Goal: Obtain resource: Download file/media

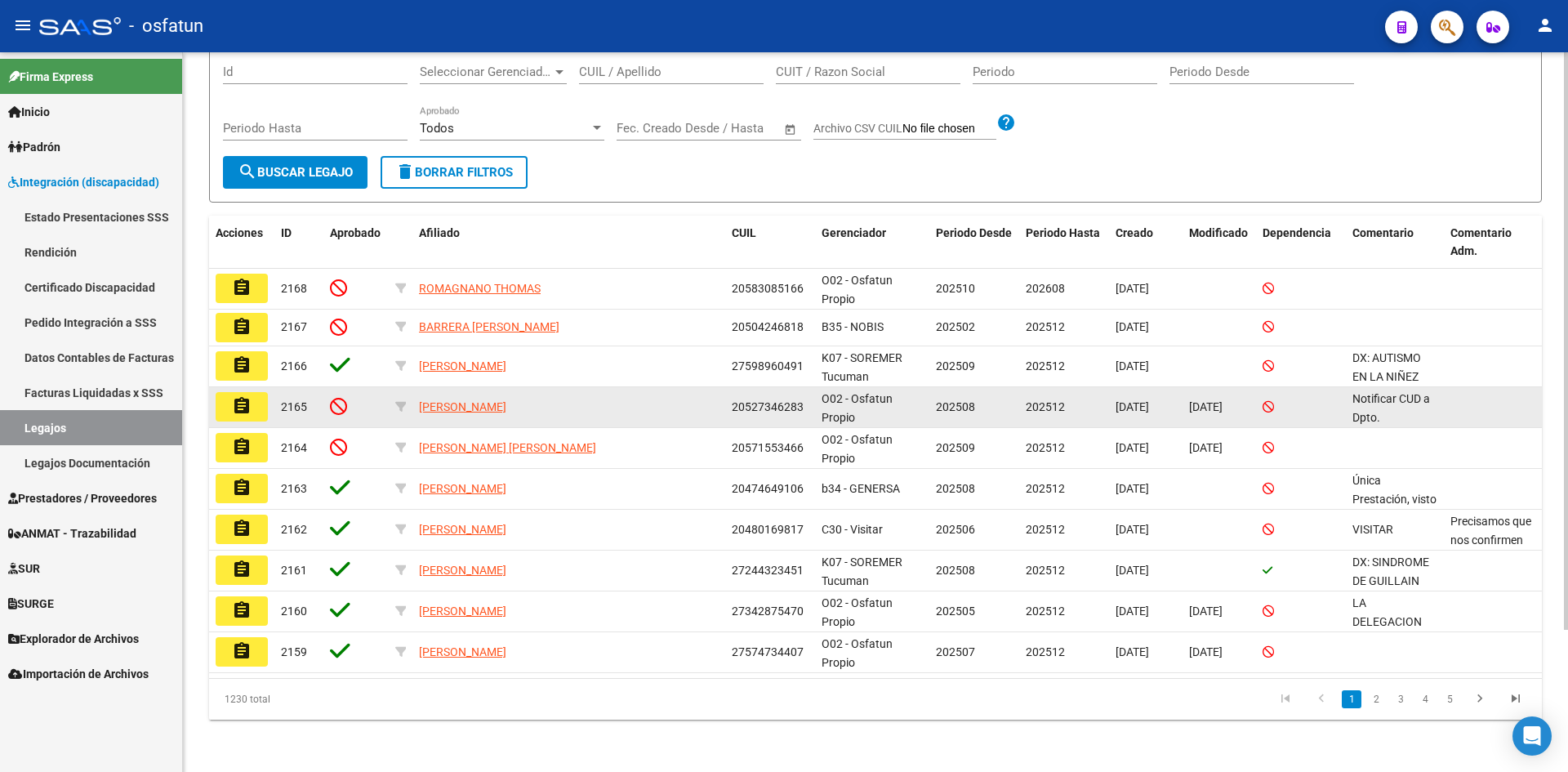
scroll to position [3, 0]
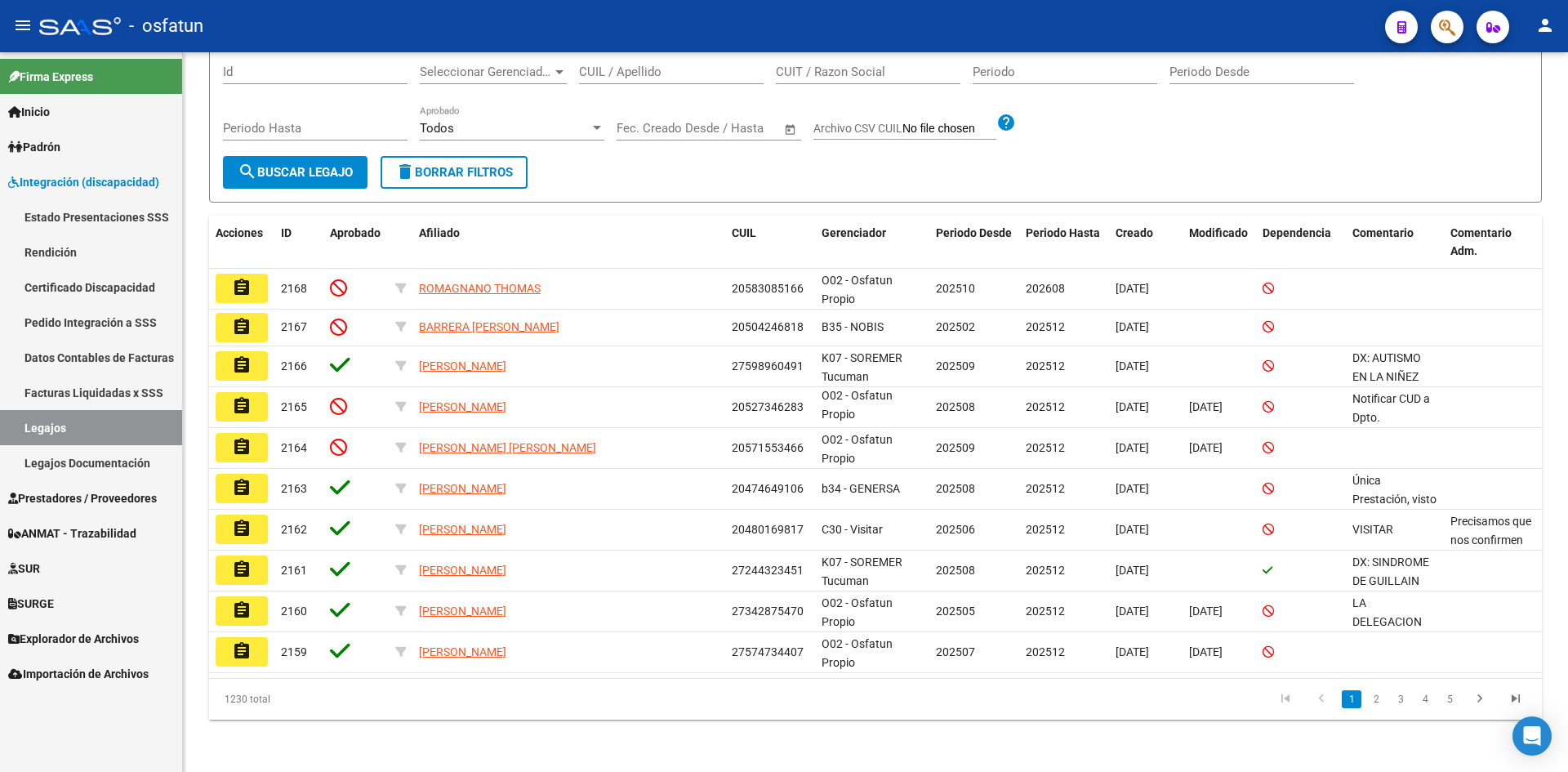
click at [135, 390] on link "Facturas Liquidadas x SSS" at bounding box center [91, 392] width 182 height 35
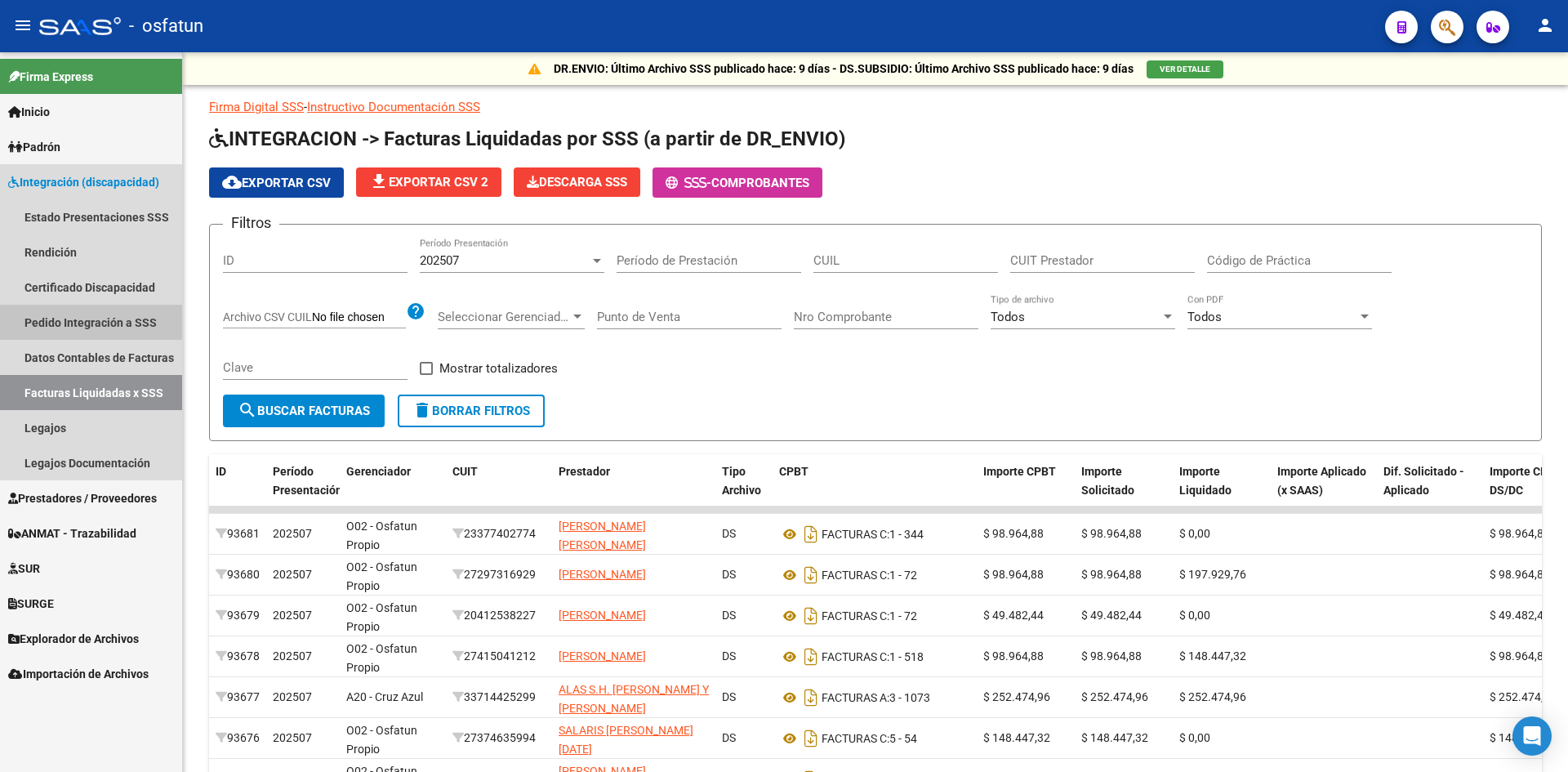
click at [105, 323] on link "Pedido Integración a SSS" at bounding box center [91, 321] width 182 height 35
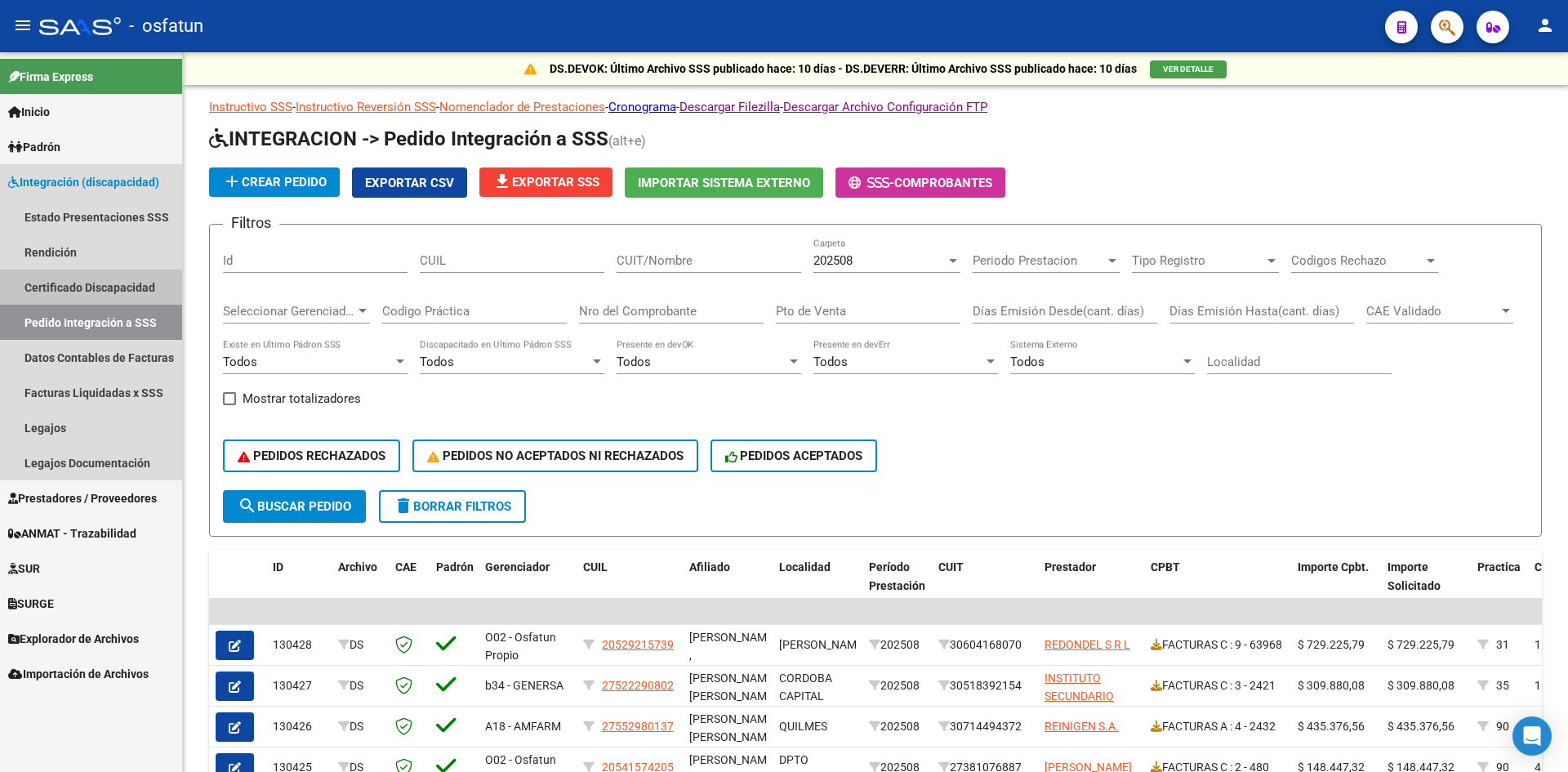
click at [99, 280] on link "Certificado Discapacidad" at bounding box center [91, 286] width 182 height 35
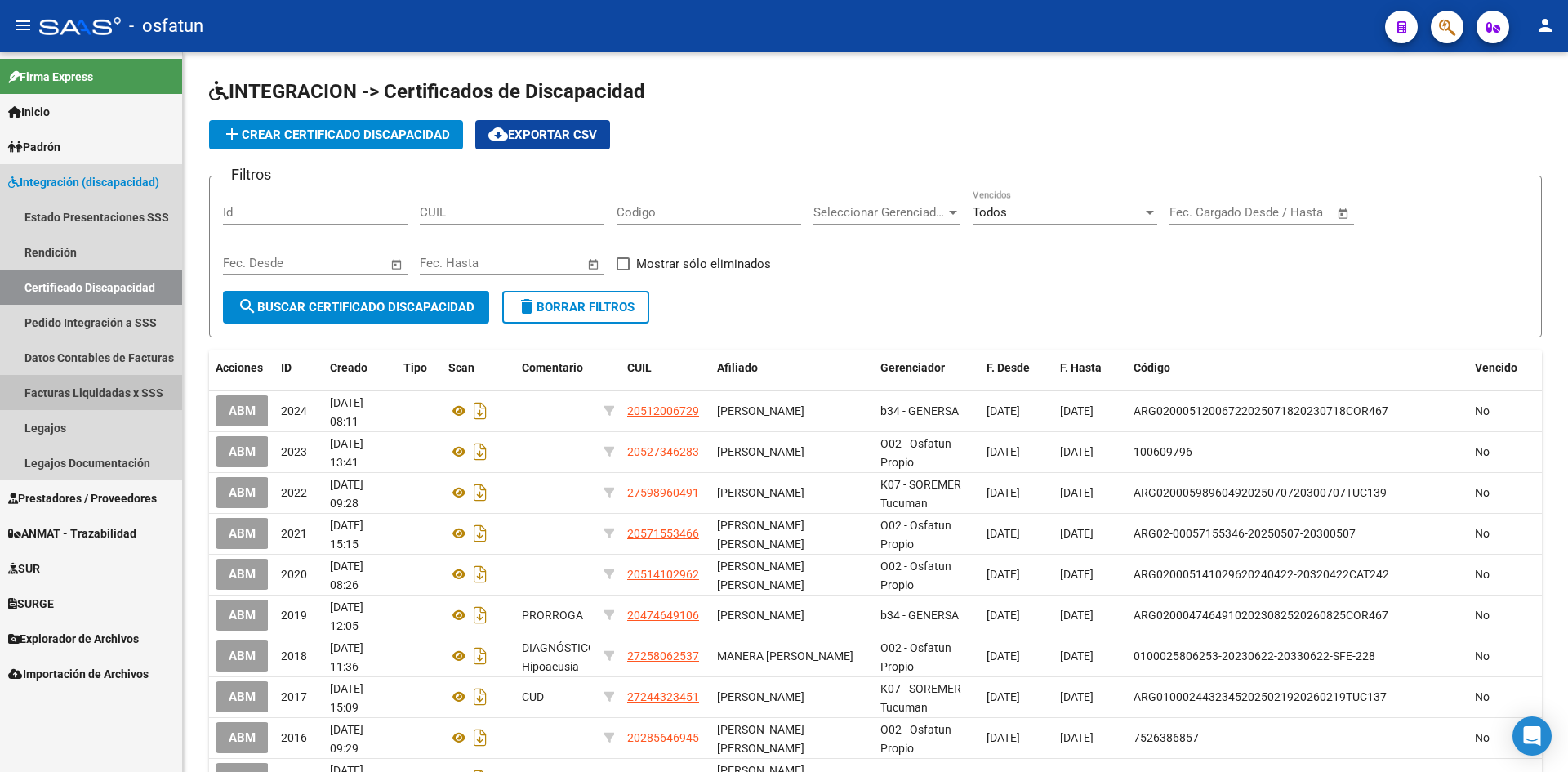
click at [105, 397] on link "Facturas Liquidadas x SSS" at bounding box center [91, 392] width 182 height 35
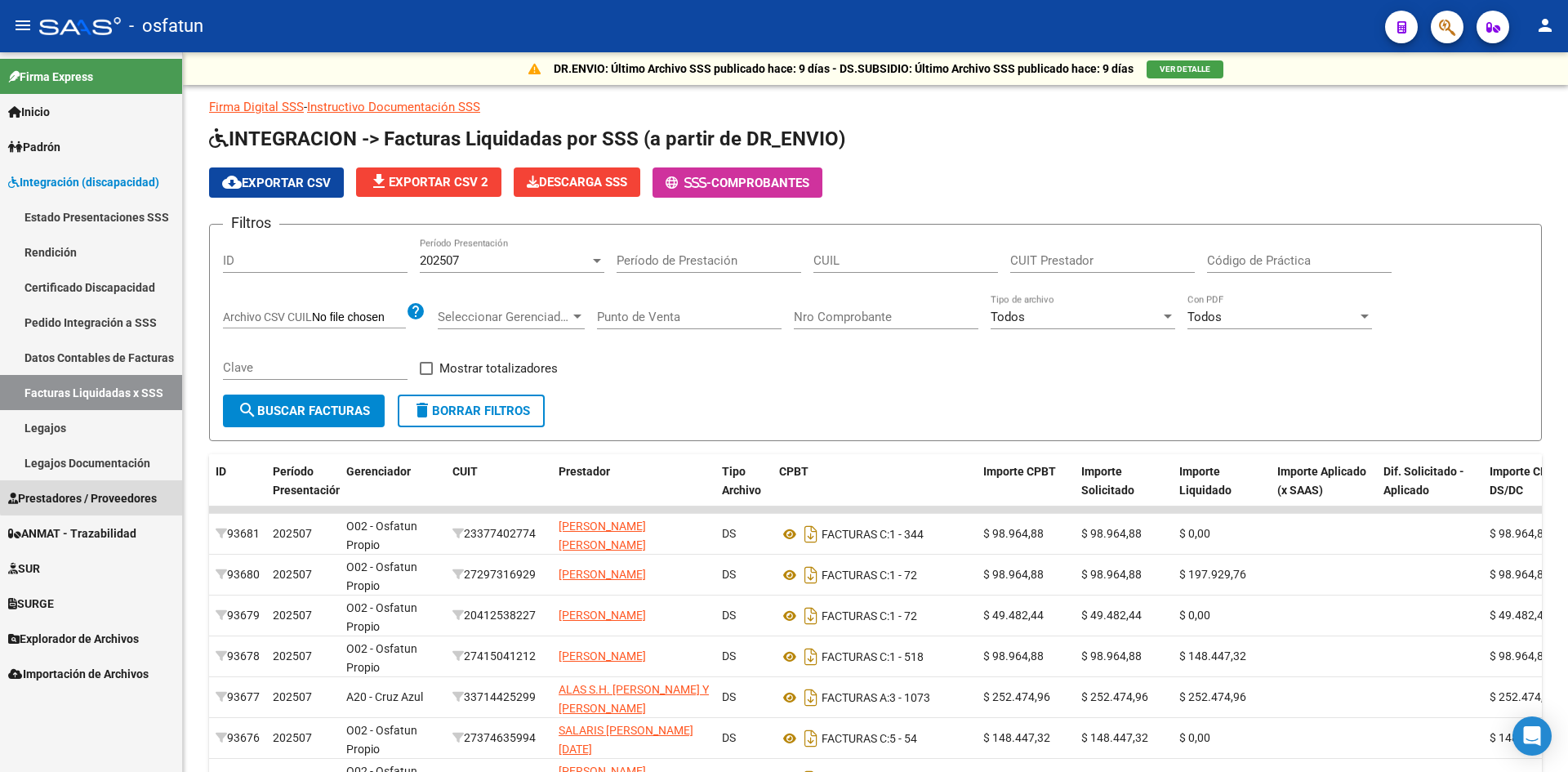
click at [112, 490] on span "Prestadores / Proveedores" at bounding box center [82, 498] width 148 height 18
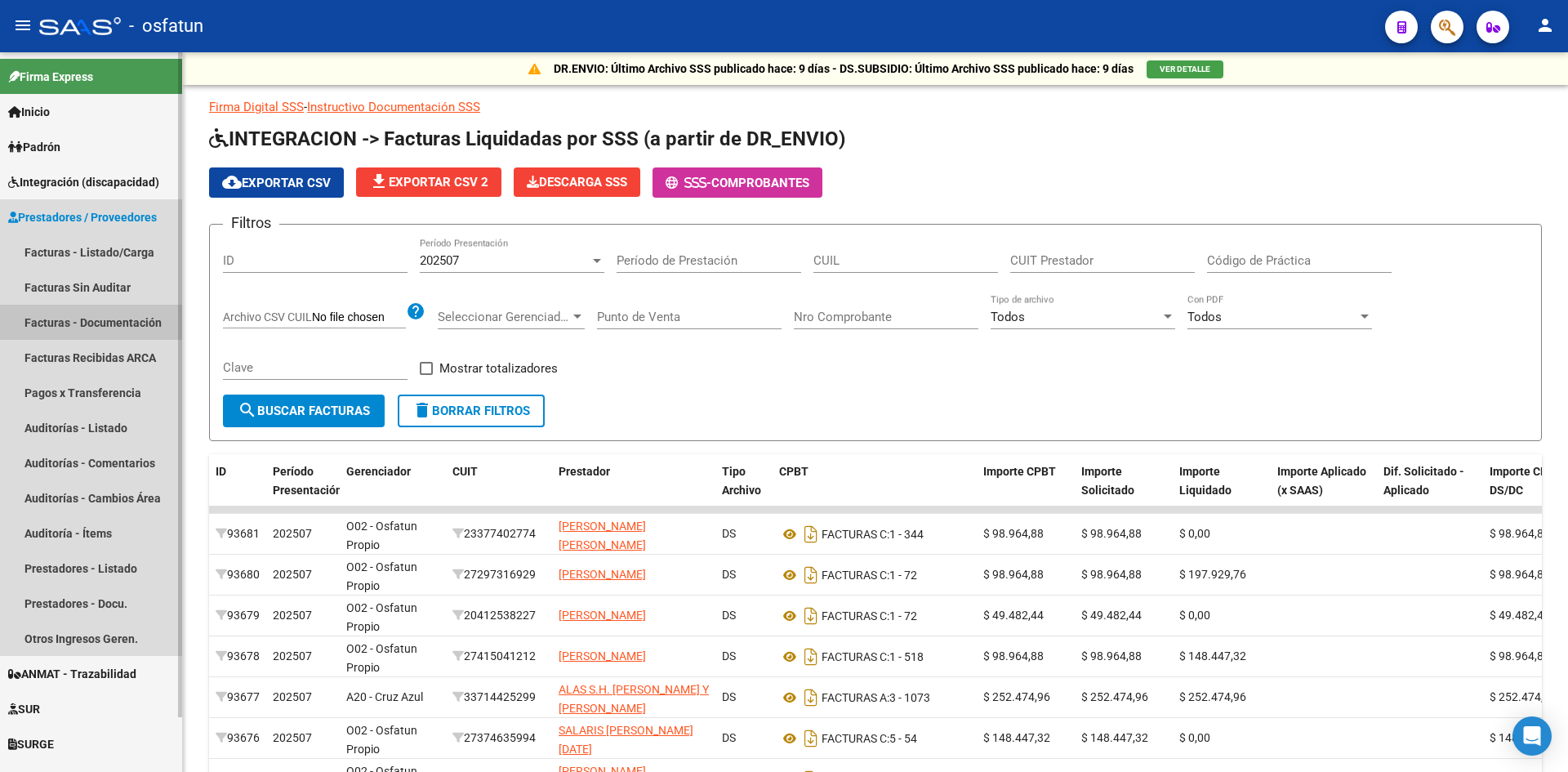
click at [90, 325] on link "Facturas - Documentación" at bounding box center [91, 321] width 182 height 35
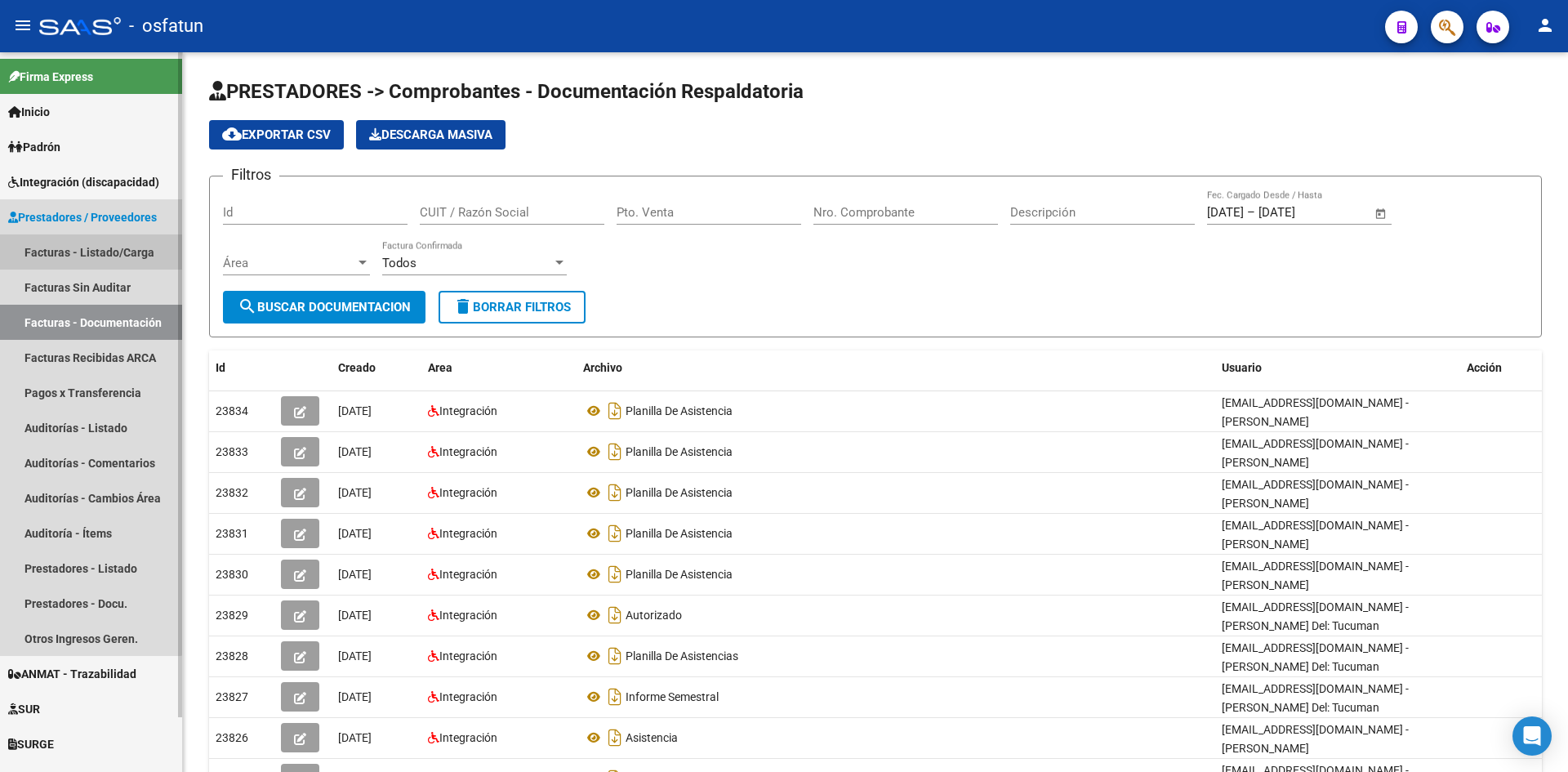
click at [87, 246] on link "Facturas - Listado/Carga" at bounding box center [91, 251] width 182 height 35
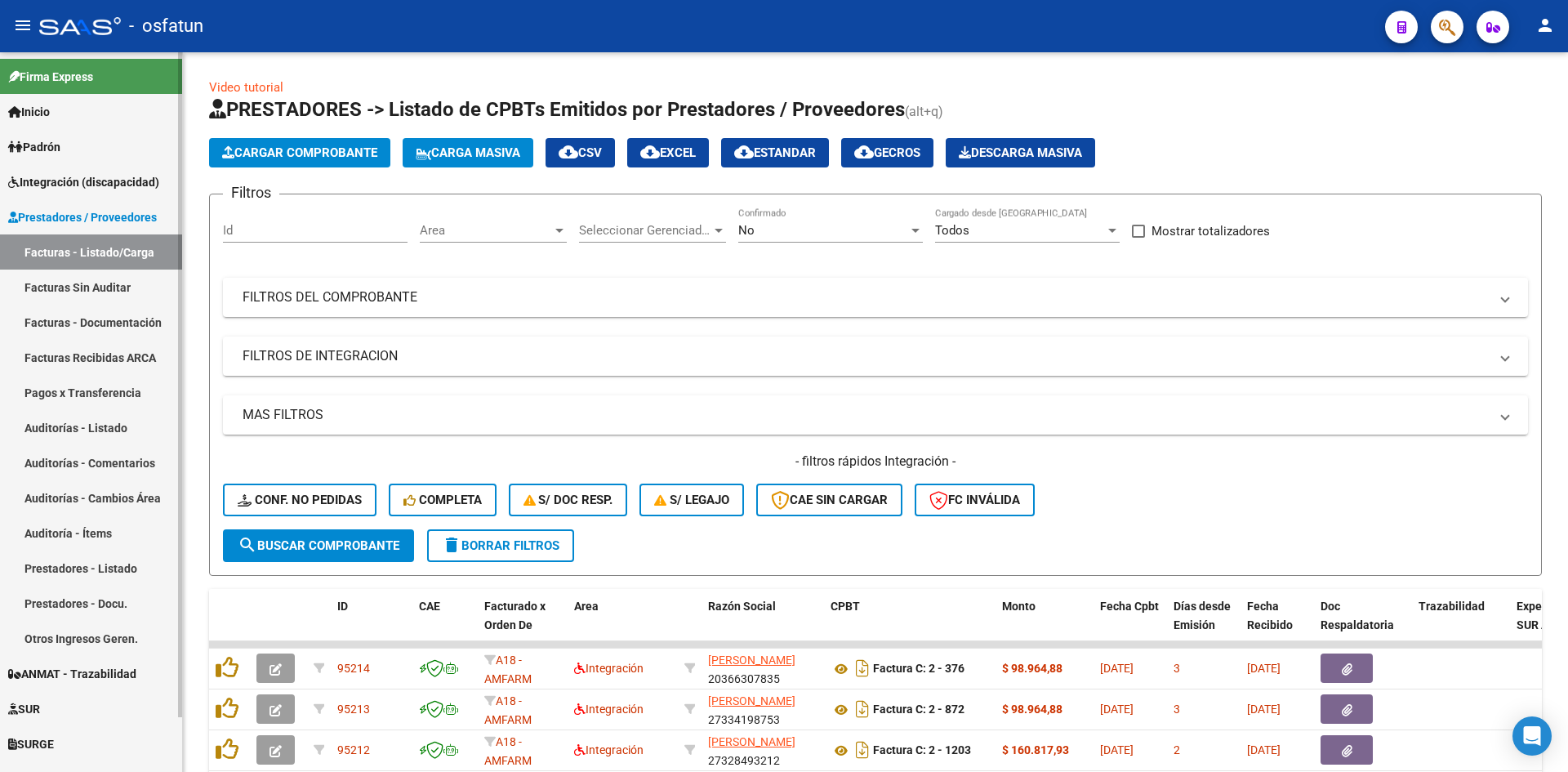
click at [87, 429] on link "Auditorías - Listado" at bounding box center [91, 427] width 182 height 35
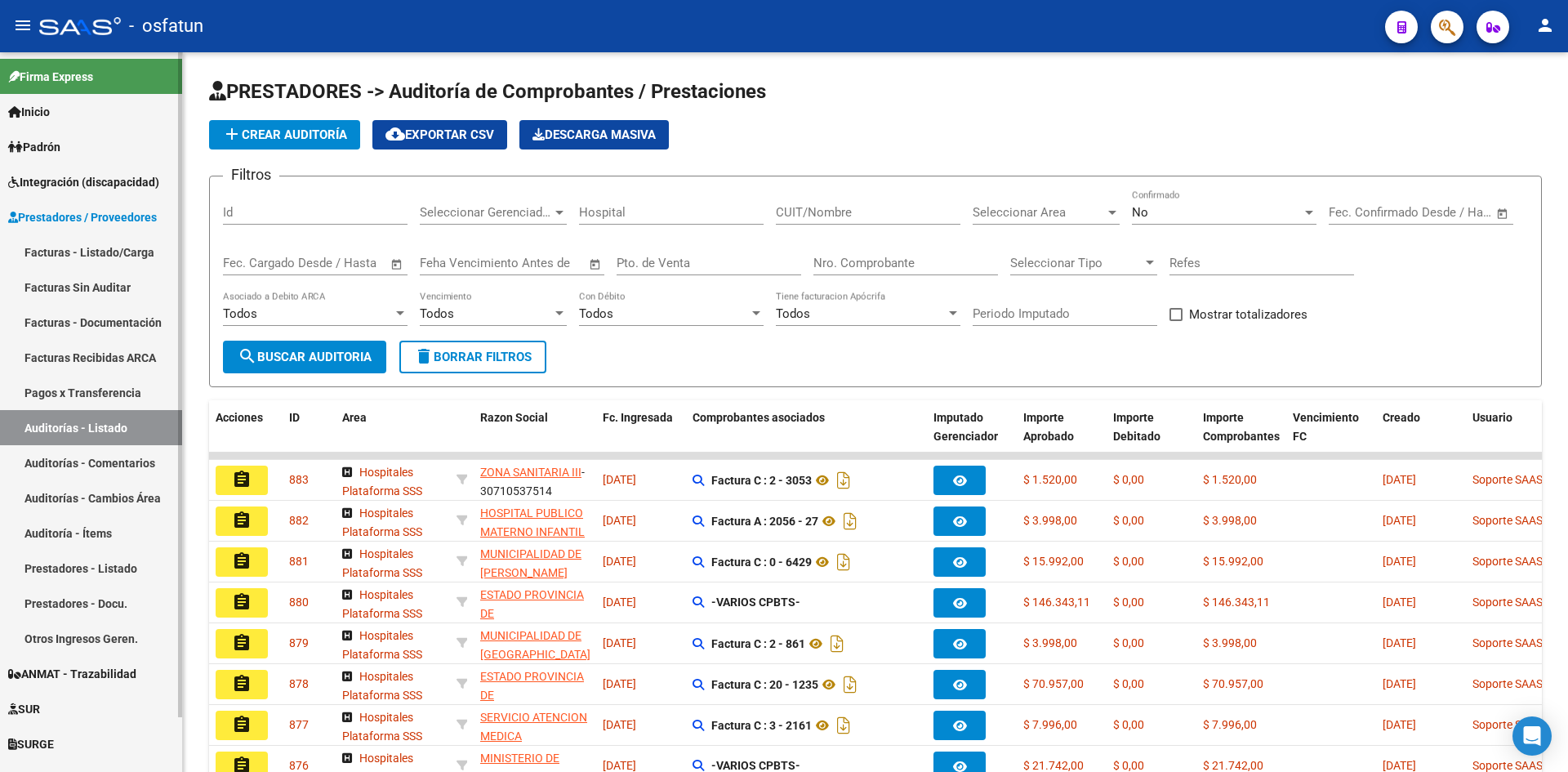
click at [84, 566] on link "Prestadores - Listado" at bounding box center [91, 568] width 182 height 35
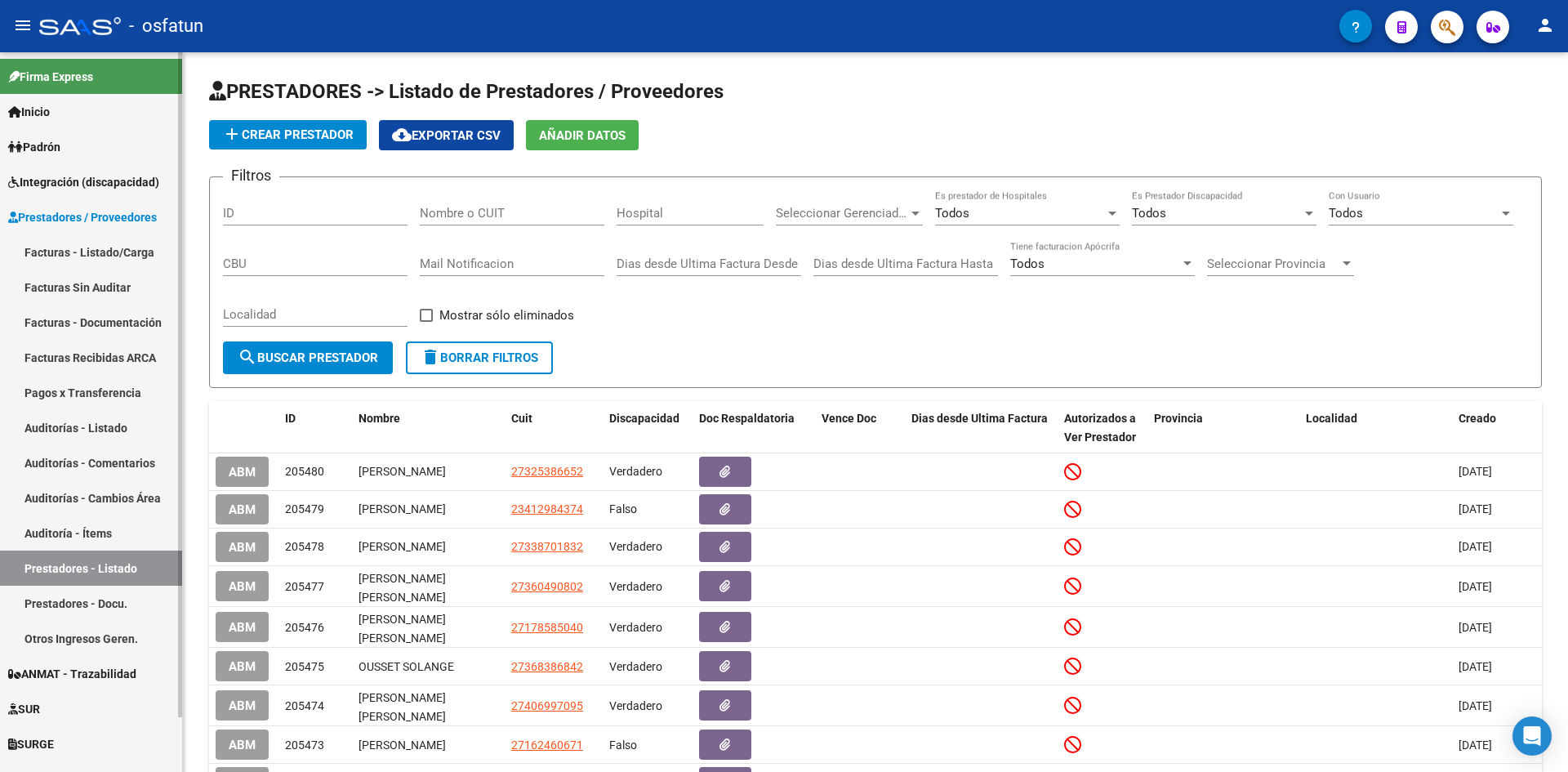
click at [76, 210] on span "Prestadores / Proveedores" at bounding box center [82, 216] width 148 height 18
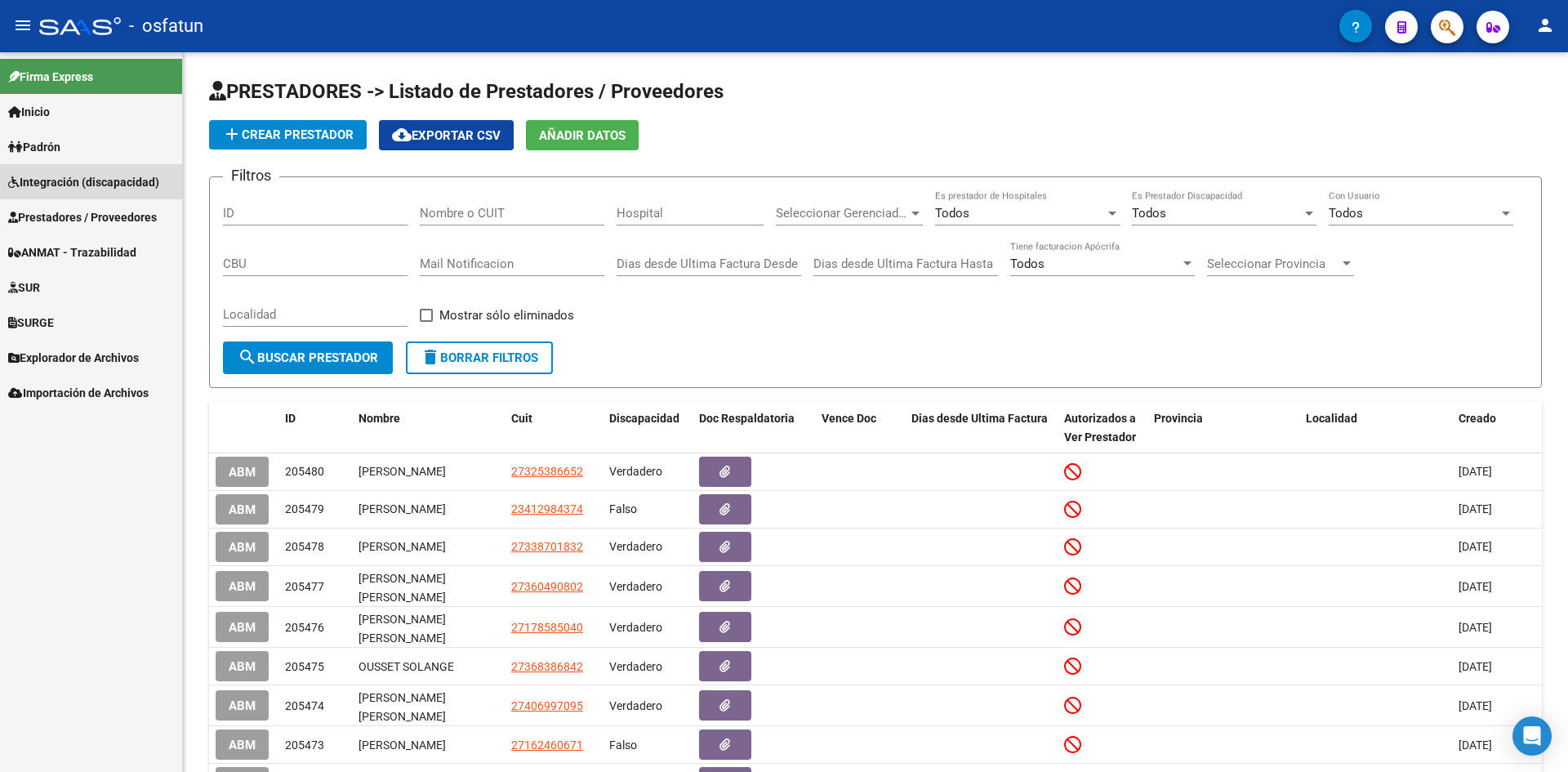
click at [81, 181] on span "Integración (discapacidad)" at bounding box center [84, 181] width 151 height 18
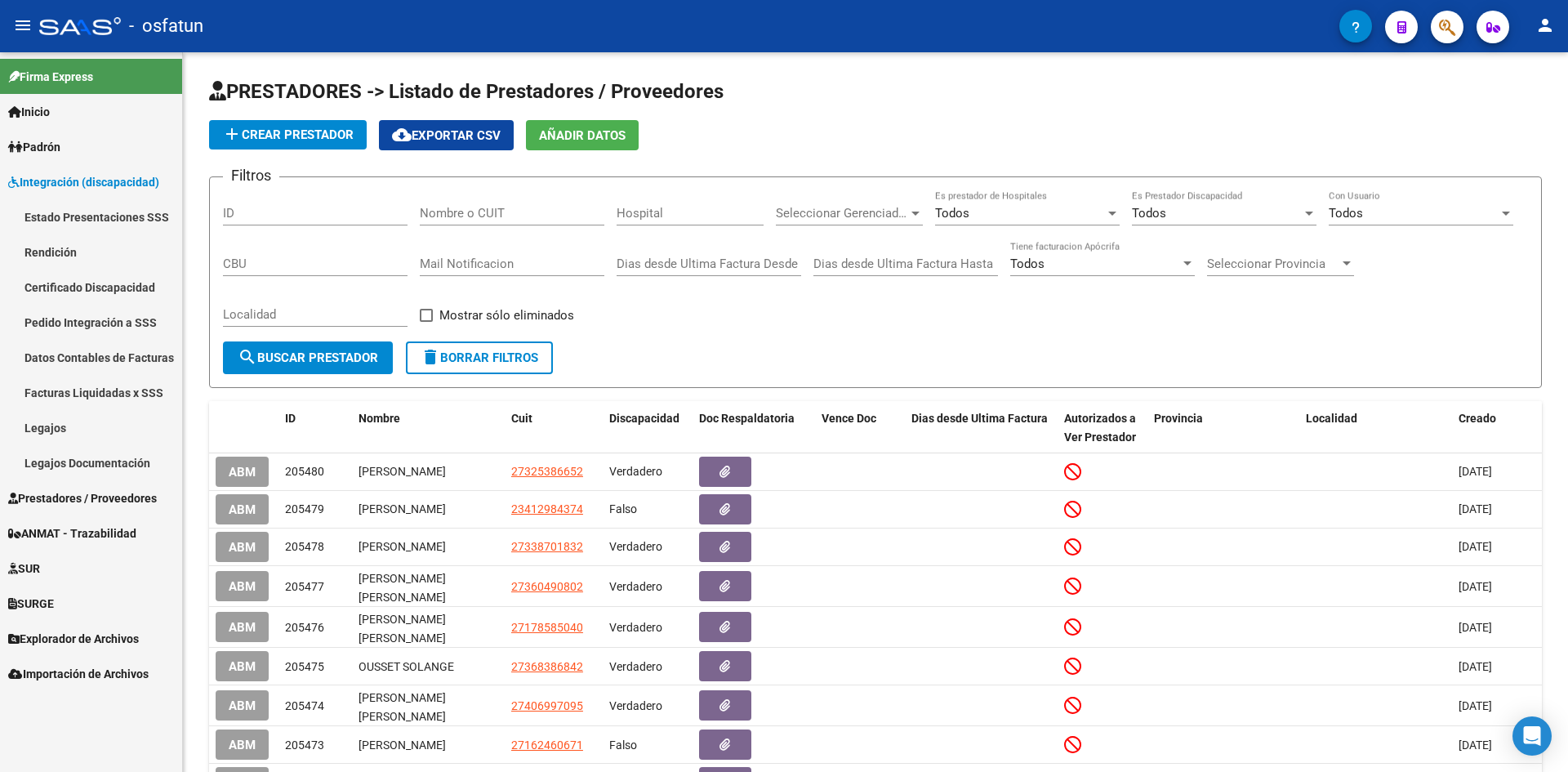
click at [122, 382] on link "Facturas Liquidadas x SSS" at bounding box center [91, 392] width 182 height 35
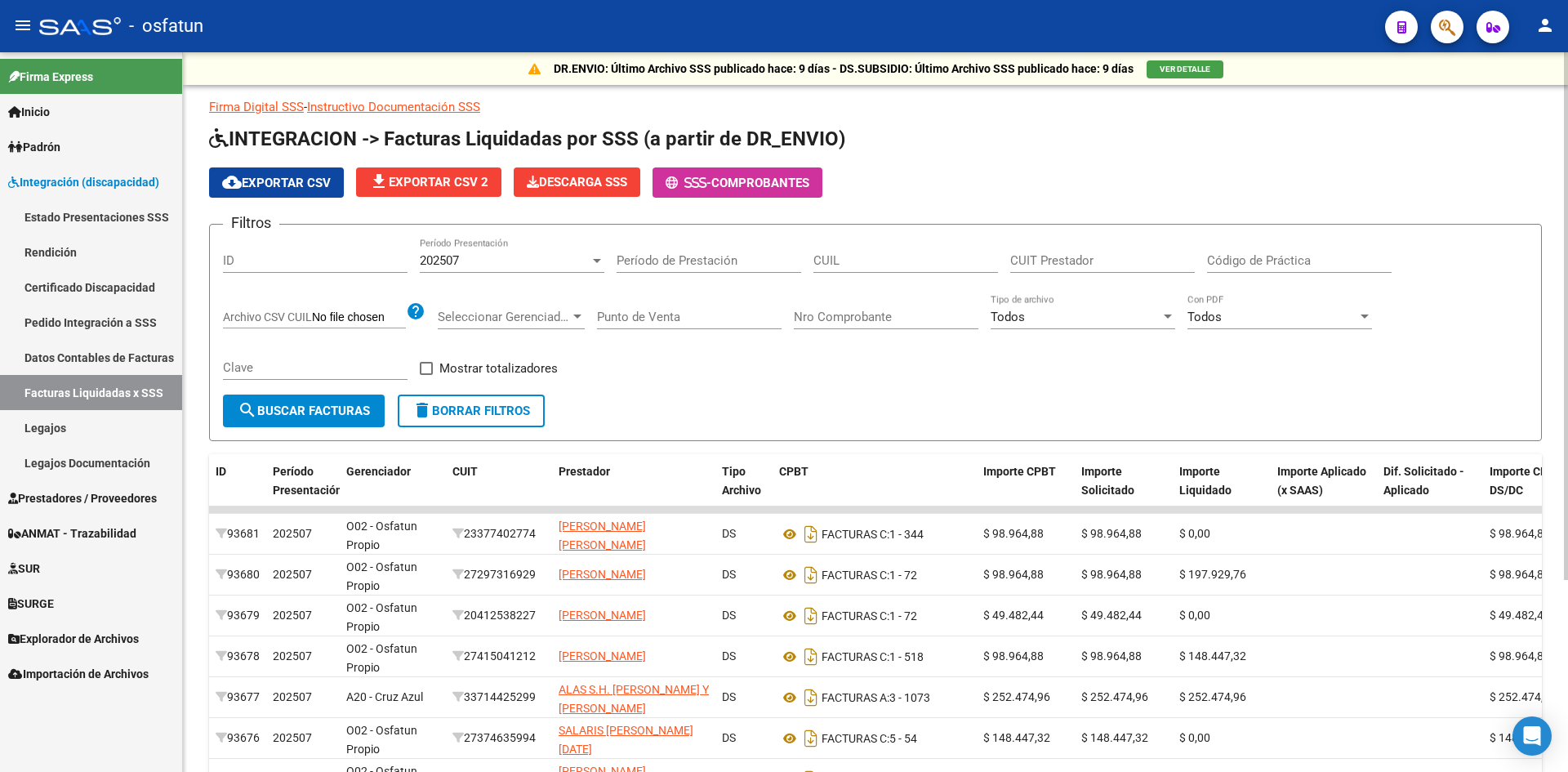
click at [584, 249] on div "202507 Período Presentación" at bounding box center [511, 254] width 184 height 35
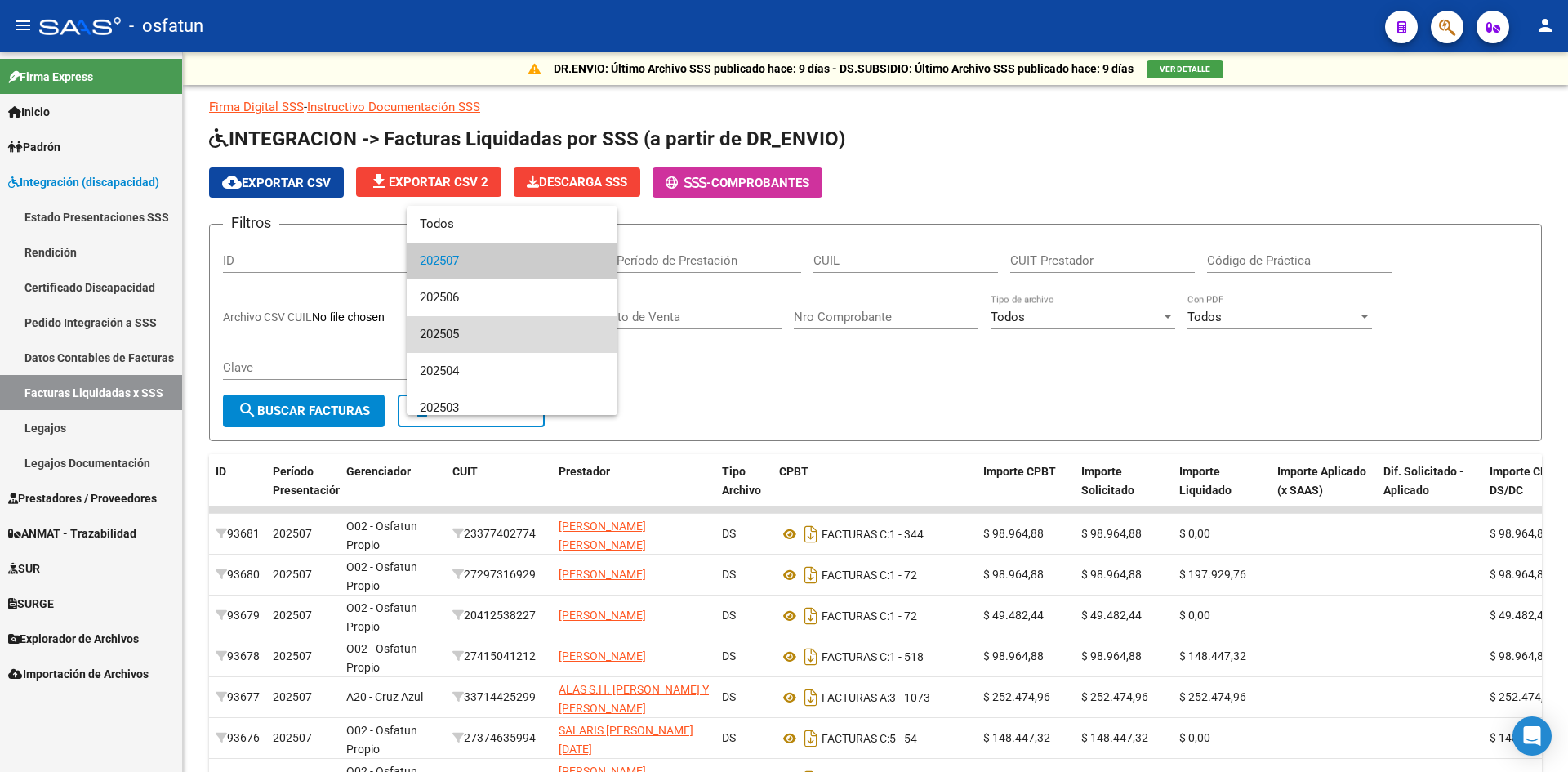
click at [519, 343] on span "202505" at bounding box center [511, 334] width 184 height 37
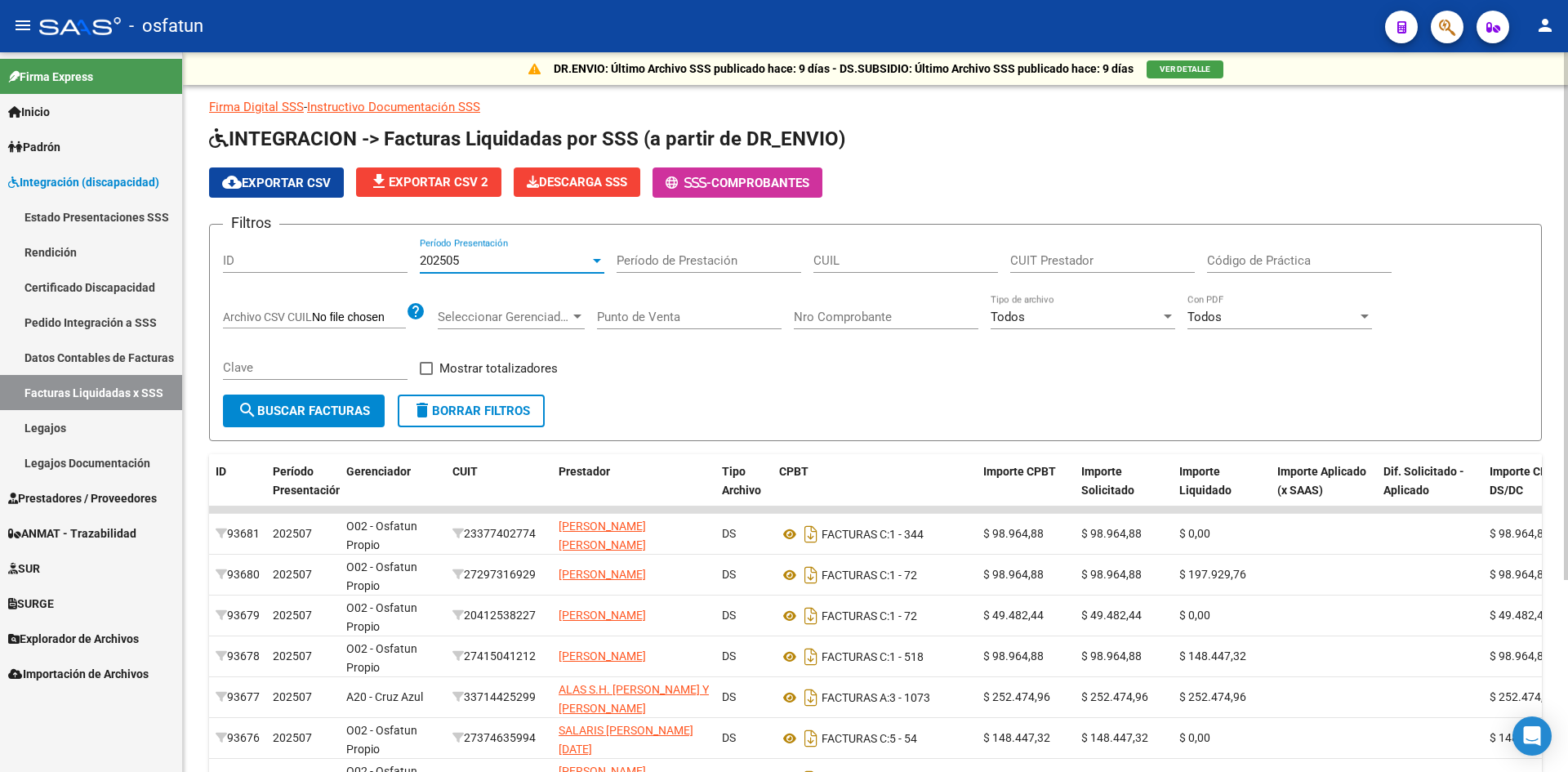
click at [320, 416] on span "search Buscar Facturas" at bounding box center [303, 411] width 132 height 15
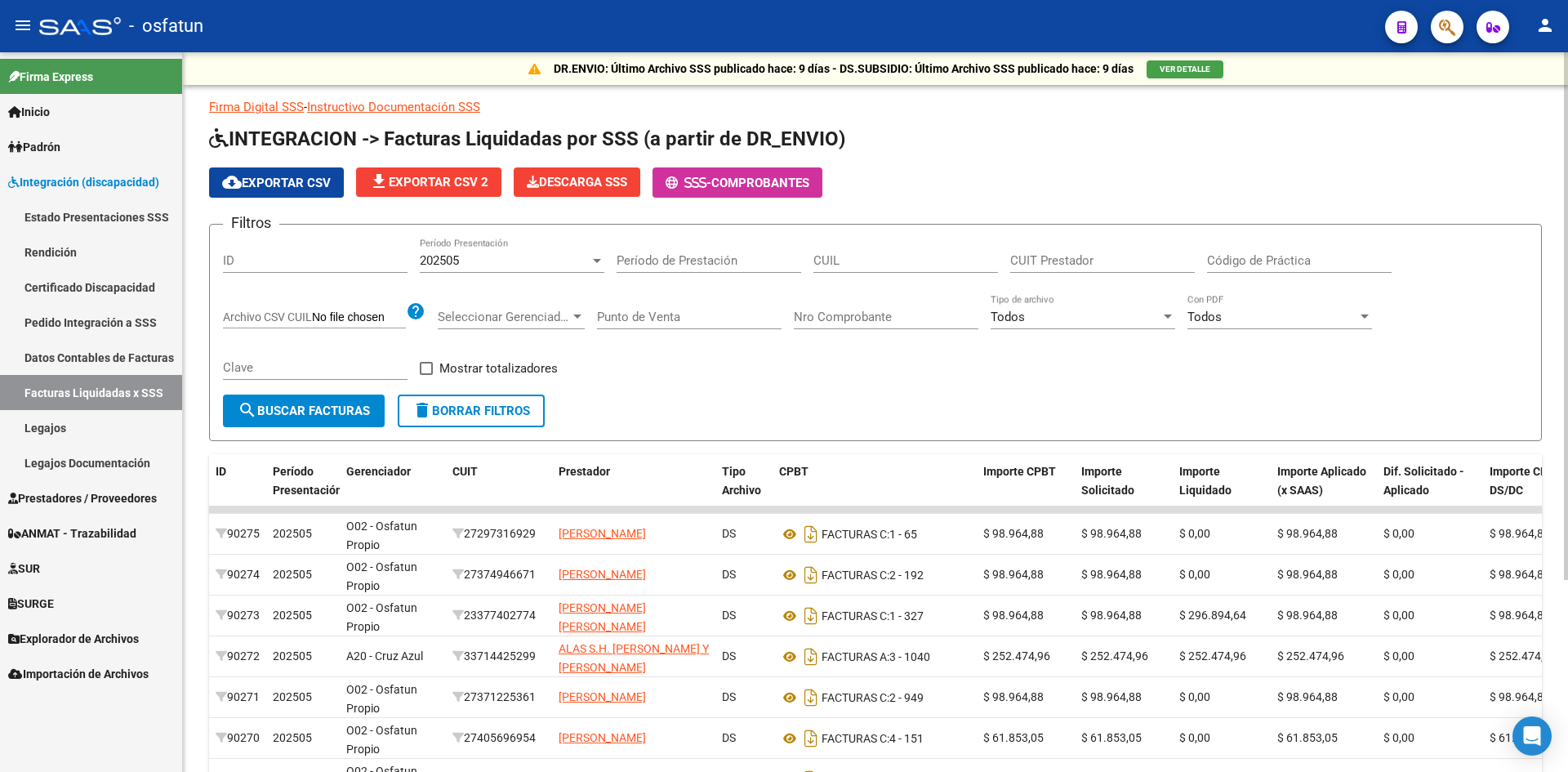
click at [396, 183] on span "file_download Exportar CSV 2" at bounding box center [429, 182] width 119 height 15
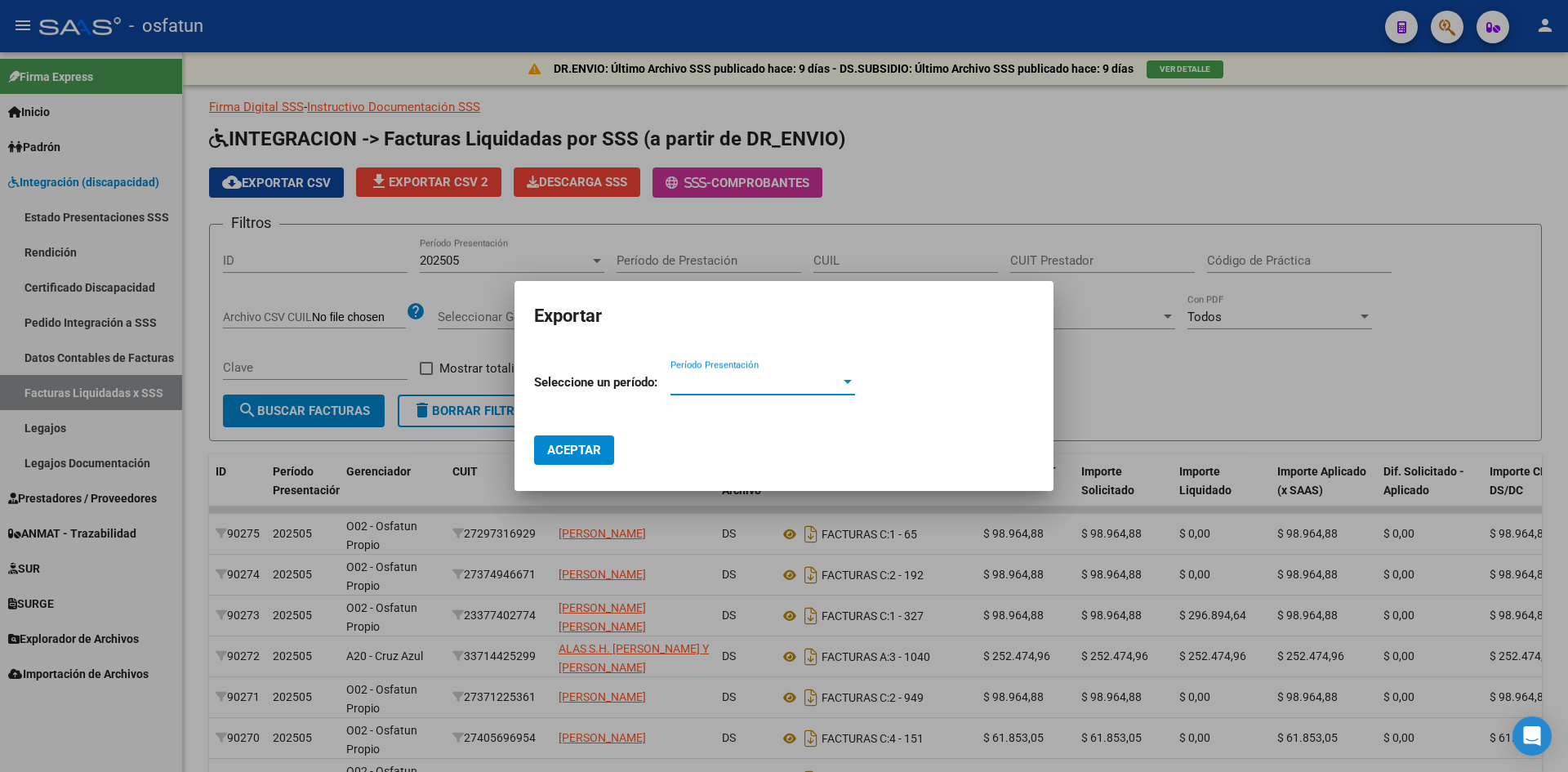
click at [830, 381] on span "Período Presentación" at bounding box center [756, 383] width 170 height 15
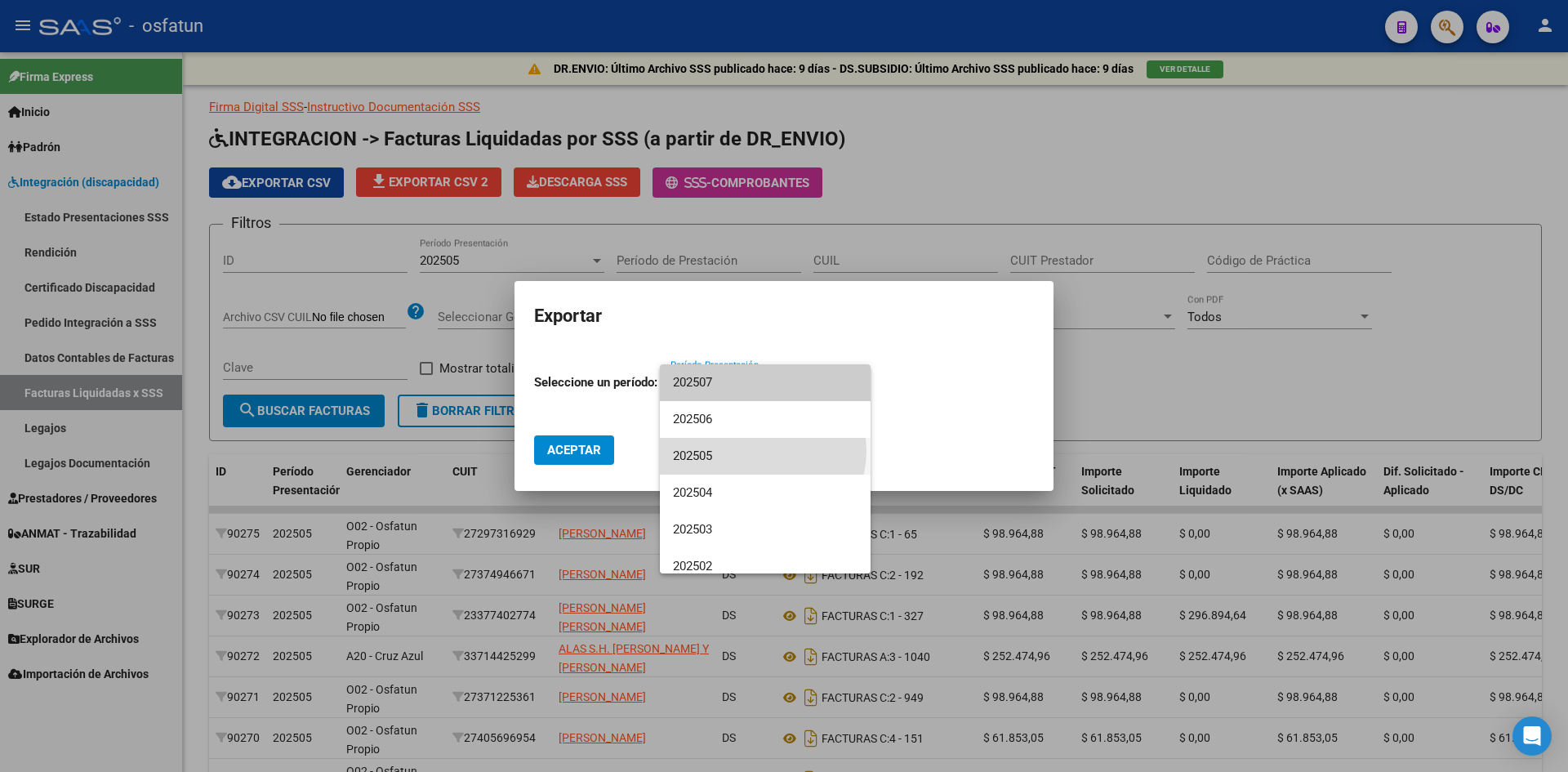
click at [762, 452] on span "202505" at bounding box center [765, 455] width 184 height 37
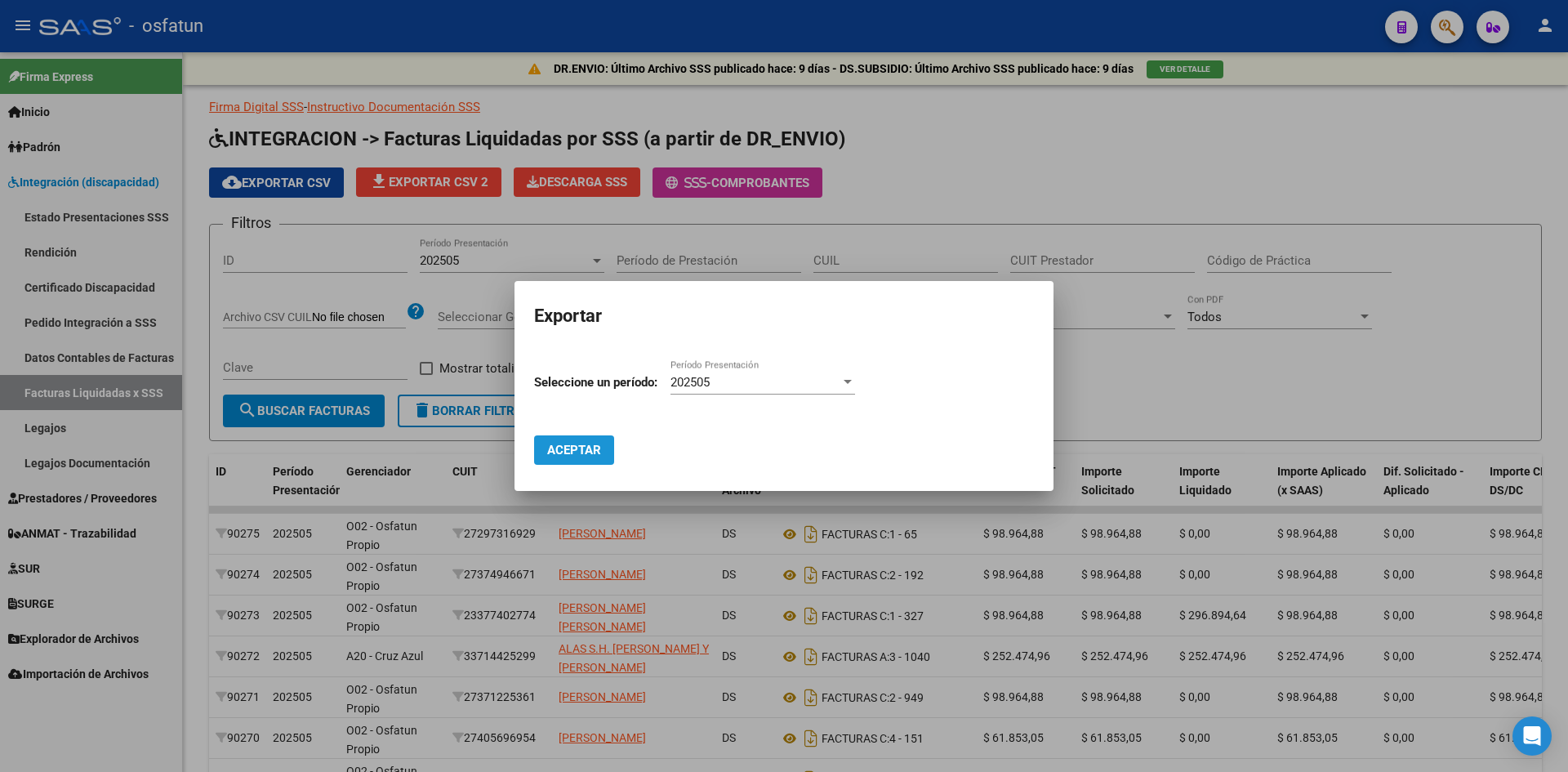
click at [601, 450] on span "Aceptar" at bounding box center [574, 450] width 54 height 15
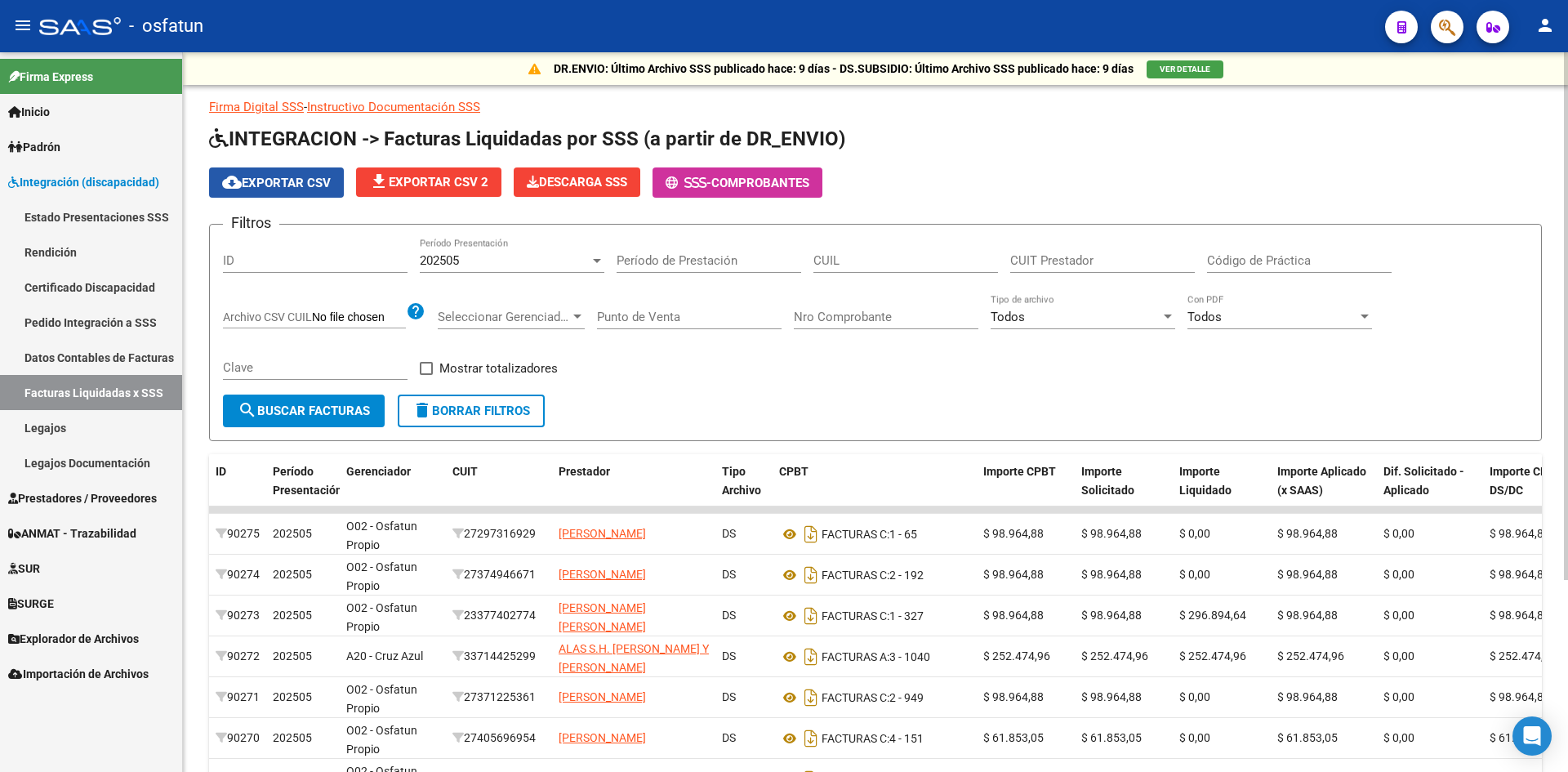
click at [285, 191] on button "cloud_download Exportar CSV" at bounding box center [276, 182] width 135 height 30
click at [1035, 185] on div "cloud_download Exportar CSV file_download Exportar CSV 2 Descarga SSS - Comprob…" at bounding box center [875, 182] width 1333 height 30
click at [579, 172] on button "Descarga SSS" at bounding box center [577, 181] width 127 height 29
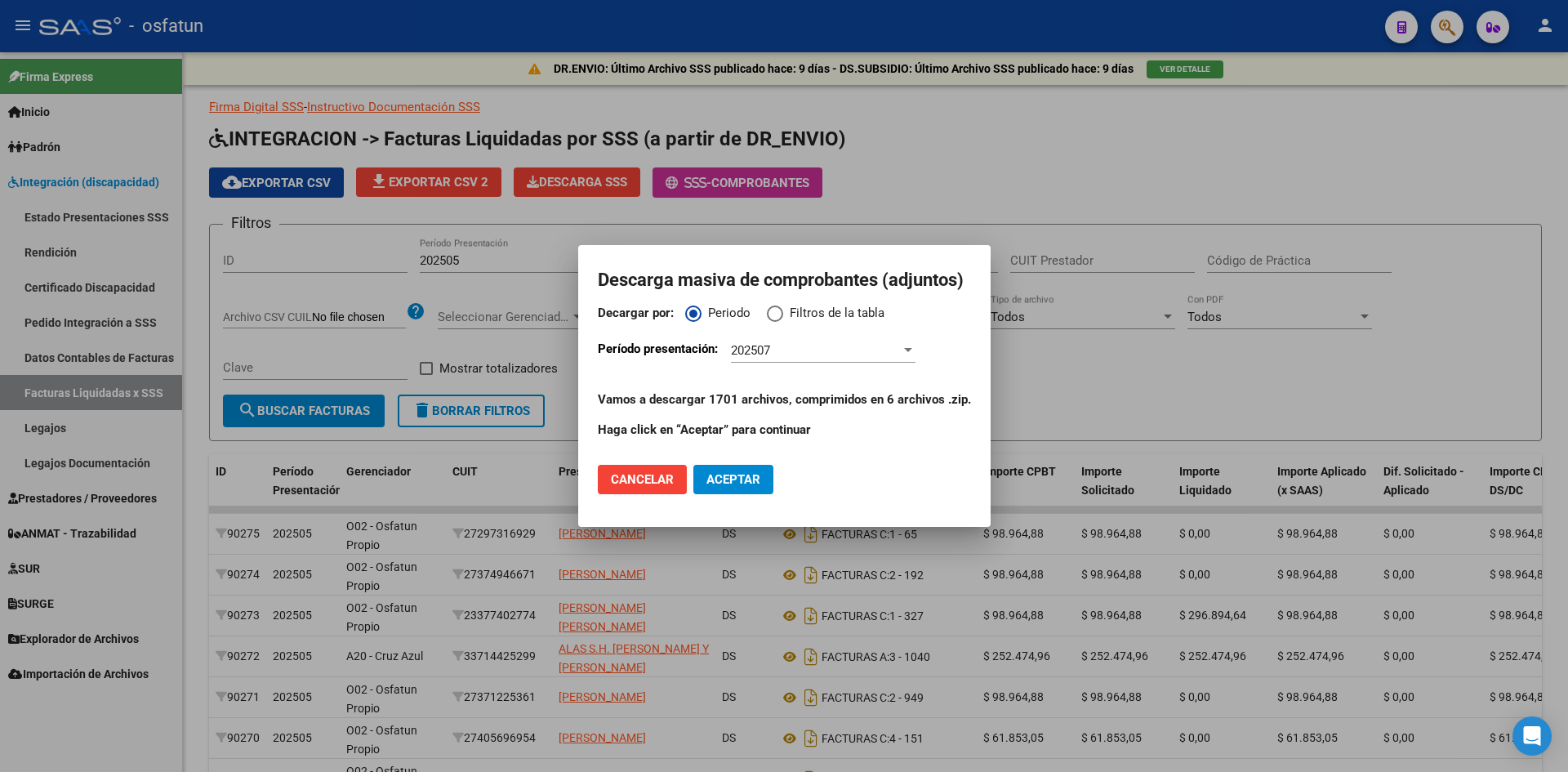
click at [827, 341] on div "202507 Período Presentación" at bounding box center [823, 351] width 184 height 25
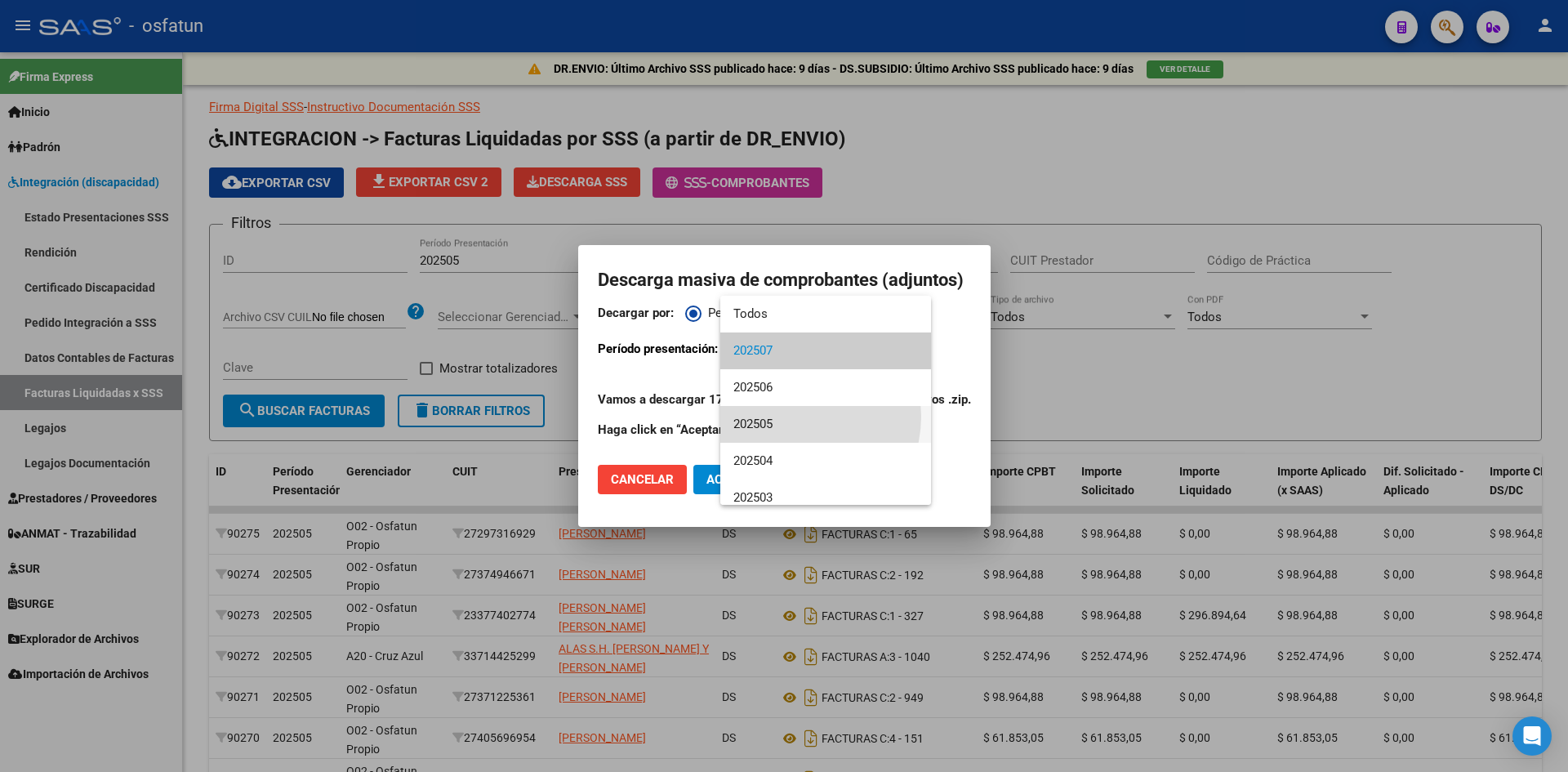
click at [796, 417] on span "202505" at bounding box center [825, 424] width 184 height 37
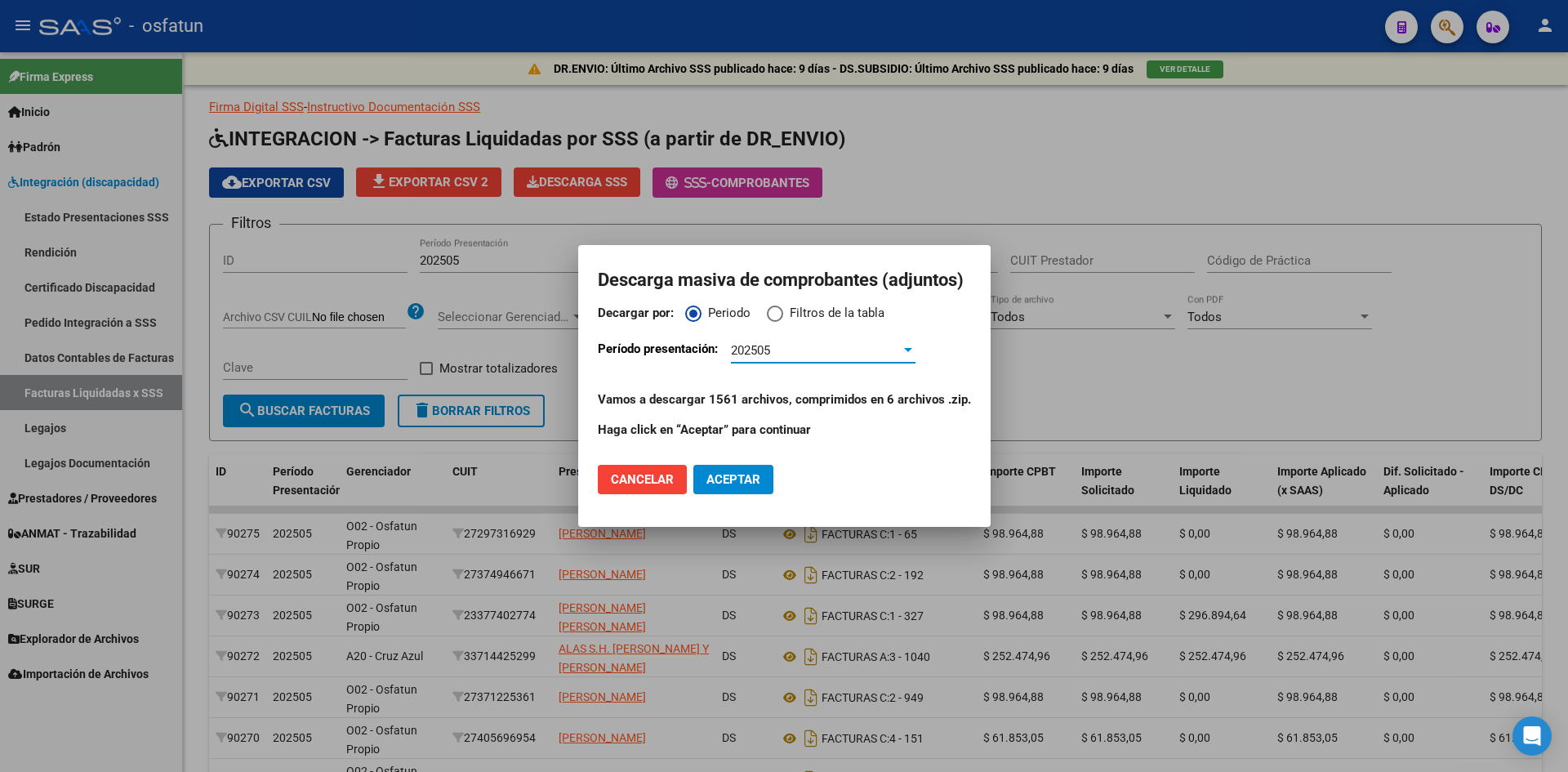
drag, startPoint x: 747, startPoint y: 473, endPoint x: 755, endPoint y: 472, distance: 8.1
click at [755, 472] on span "Aceptar" at bounding box center [733, 480] width 54 height 15
